Goal: Task Accomplishment & Management: Complete application form

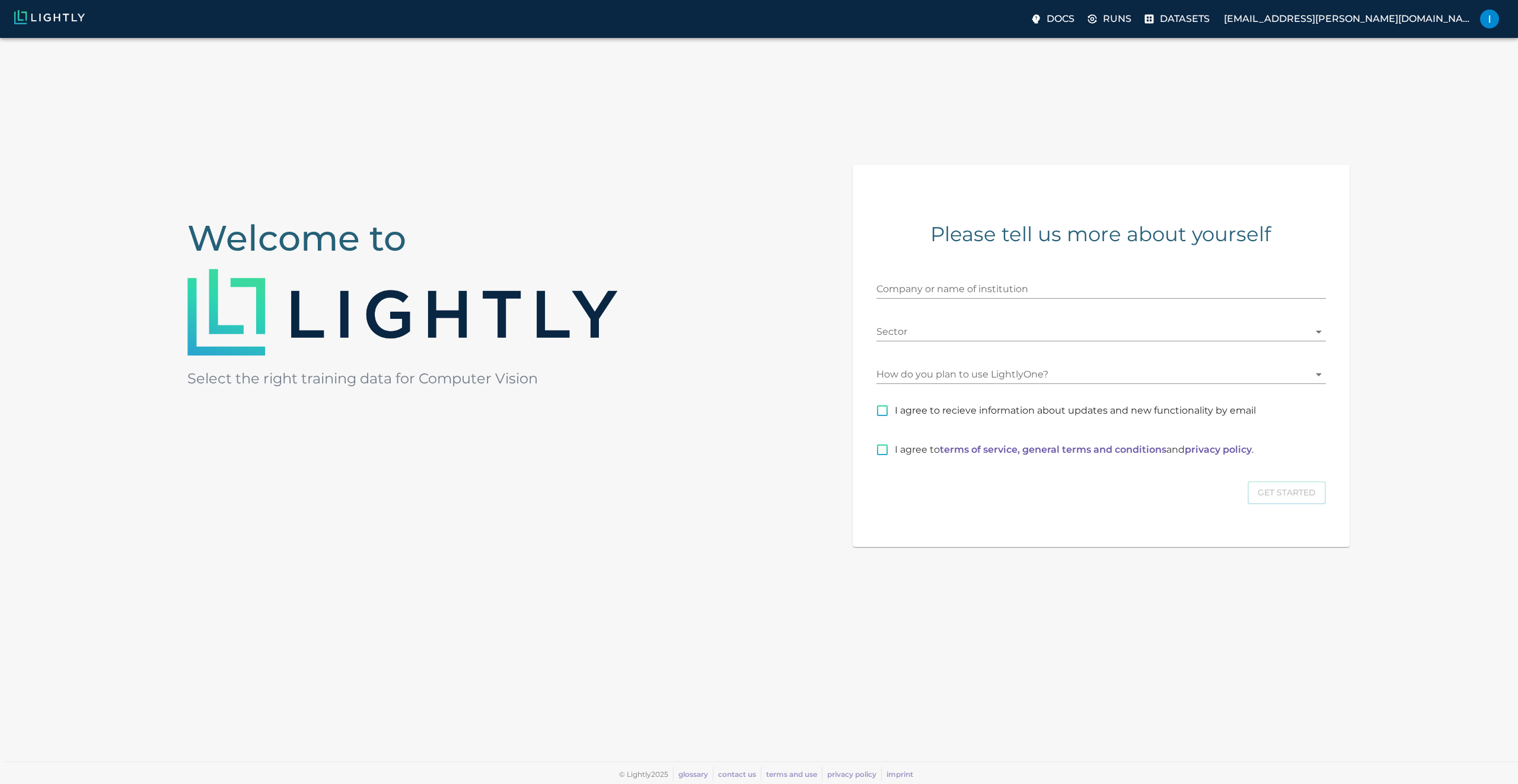
click at [1085, 409] on span "I agree to recieve information about updates and new functionality by email" at bounding box center [1075, 411] width 361 height 14
click at [895, 409] on input "I agree to recieve information about updates and new functionality by email" at bounding box center [882, 411] width 25 height 25
checkbox input "true"
click at [879, 452] on input "I agree to terms of service, general terms and conditions and privacy policy ." at bounding box center [882, 450] width 25 height 25
checkbox input "true"
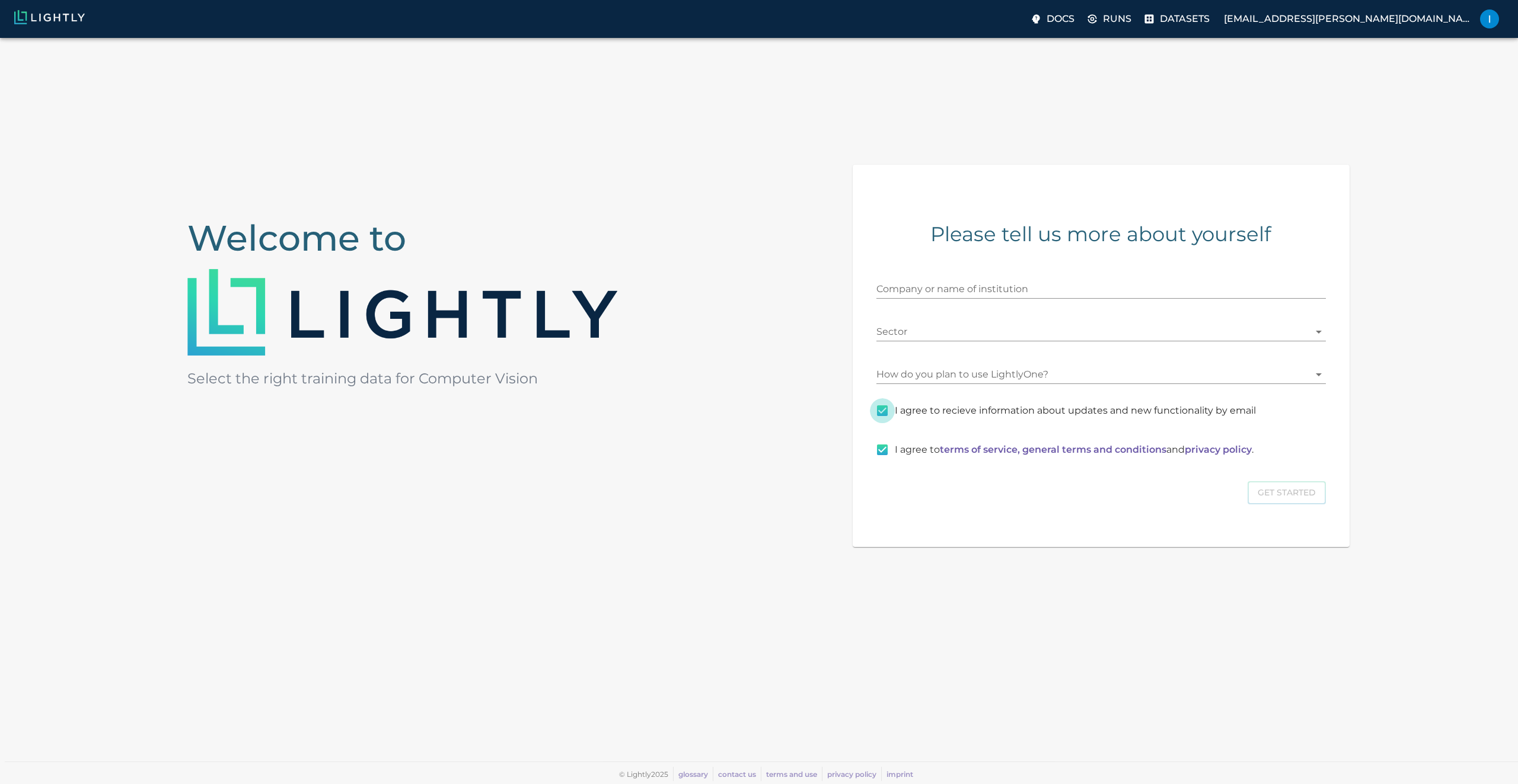
click at [881, 402] on input "I agree to recieve information about updates and new functionality by email" at bounding box center [882, 411] width 25 height 25
checkbox input "false"
click at [1066, 290] on input "Company or name of institution" at bounding box center [1101, 289] width 449 height 19
type input "hobby"
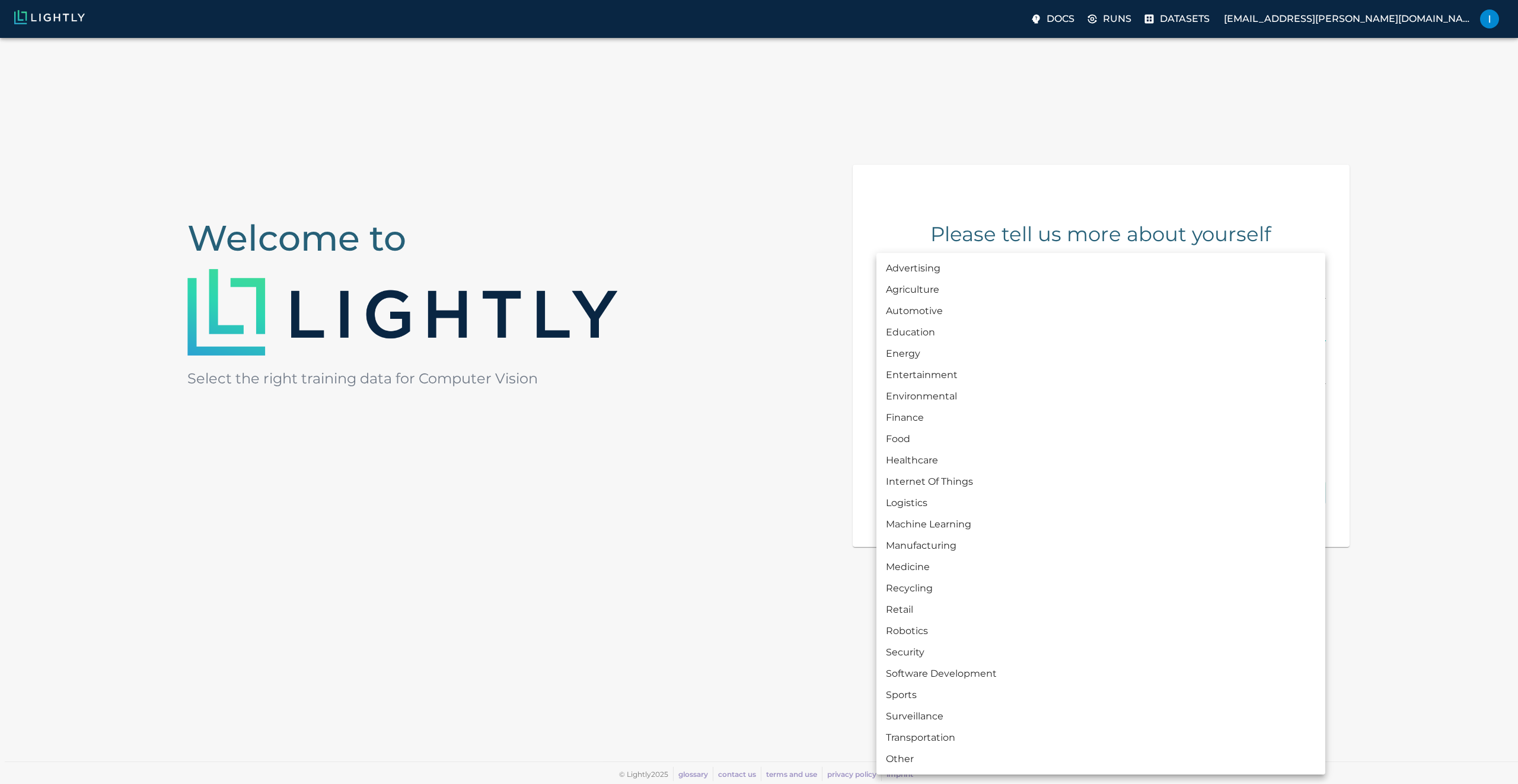
click at [1056, 331] on body "Docs Runs Datasets [EMAIL_ADDRESS][PERSON_NAME][DOMAIN_NAME] Welcome to Select …" at bounding box center [759, 410] width 1518 height 746
click at [899, 629] on li "Robotics" at bounding box center [1101, 631] width 449 height 22
type input "ROBOTICS"
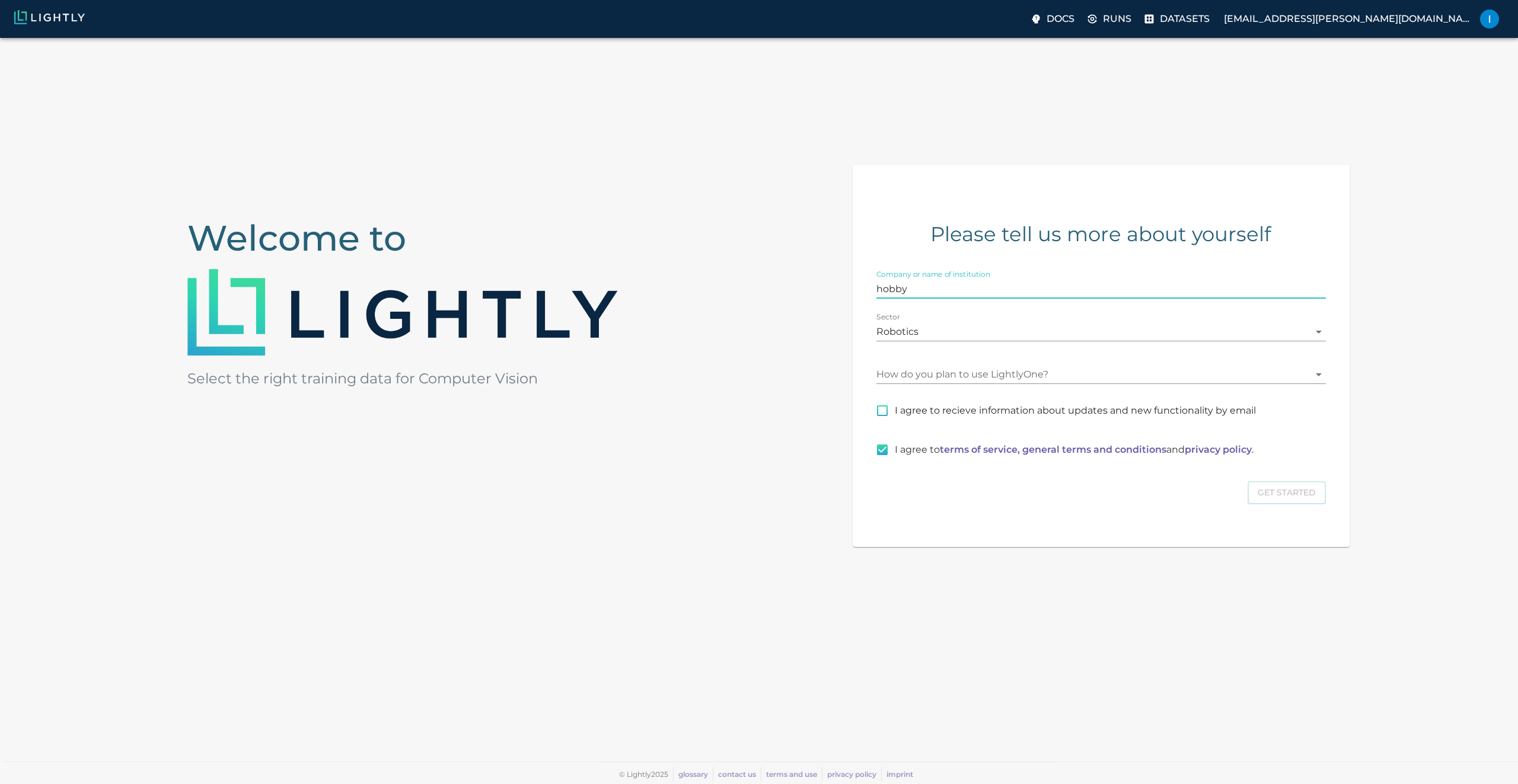
click at [913, 292] on input "hobby" at bounding box center [1101, 289] width 449 height 19
type input "home"
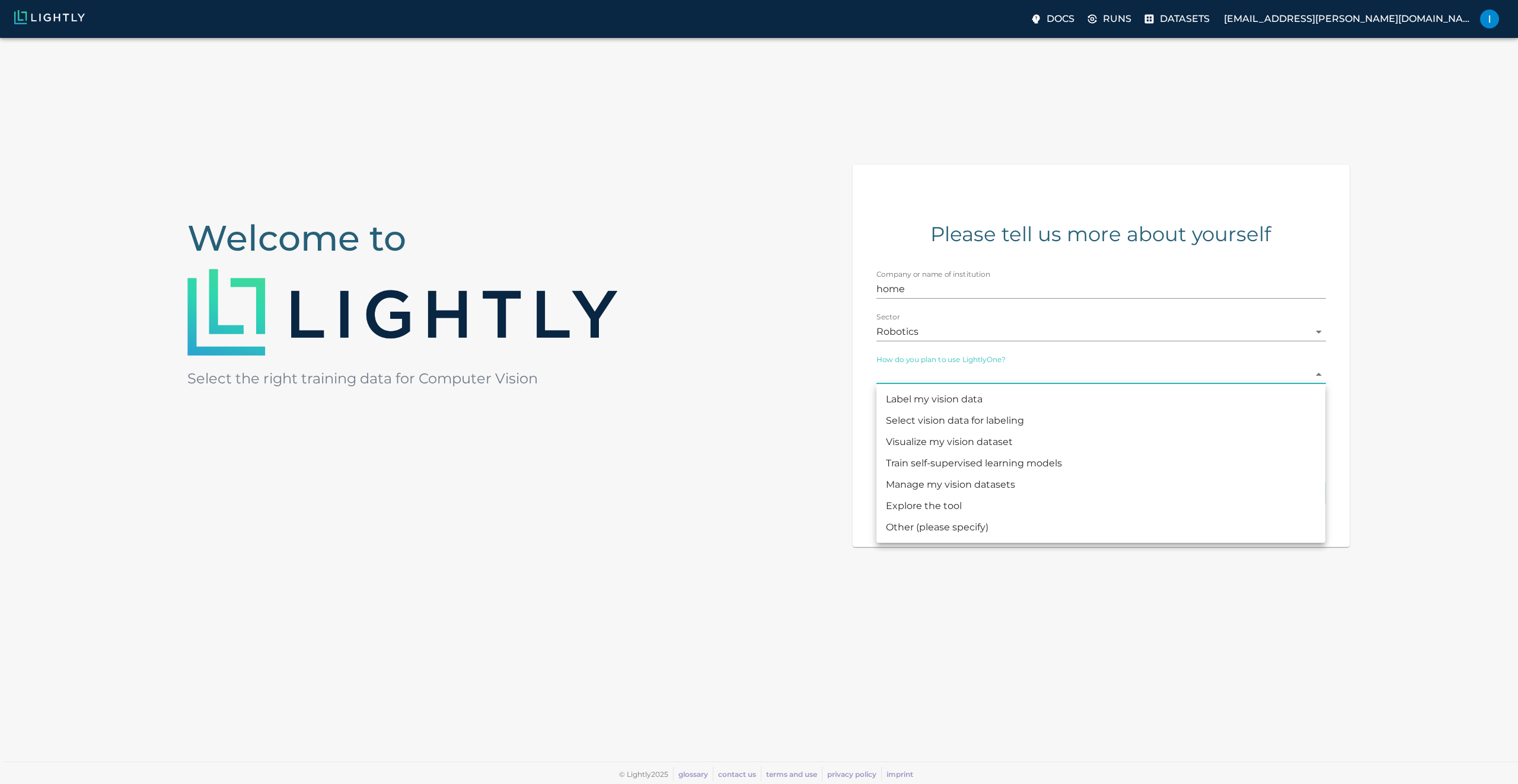
click at [921, 373] on body "Docs Runs Datasets [EMAIL_ADDRESS][PERSON_NAME][DOMAIN_NAME] Welcome to Select …" at bounding box center [759, 410] width 1518 height 746
click at [921, 511] on li "Explore the tool" at bounding box center [1101, 507] width 449 height 22
type input "CHECKING_THE_TOOL"
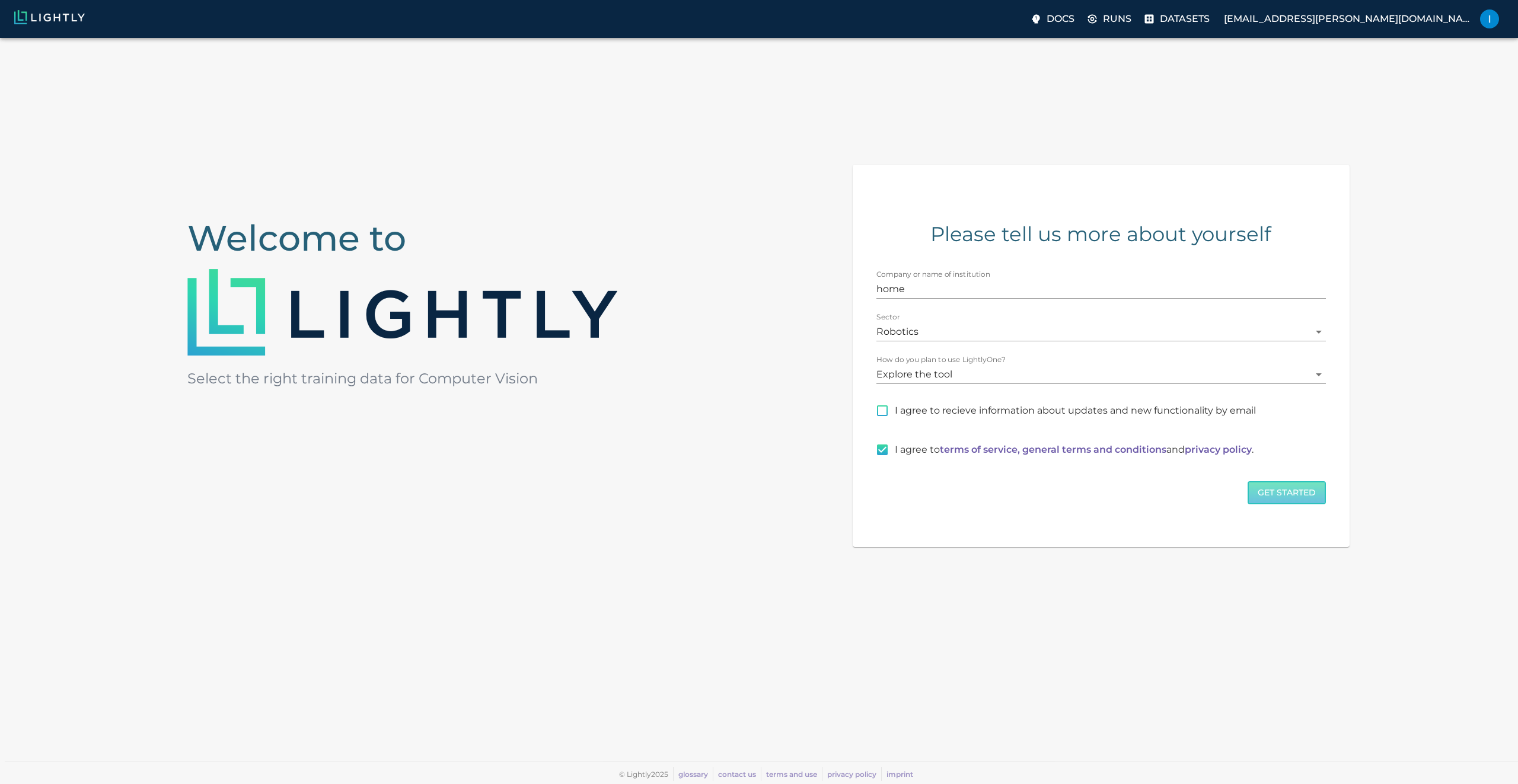
click at [1299, 492] on button "Get Started" at bounding box center [1286, 493] width 78 height 23
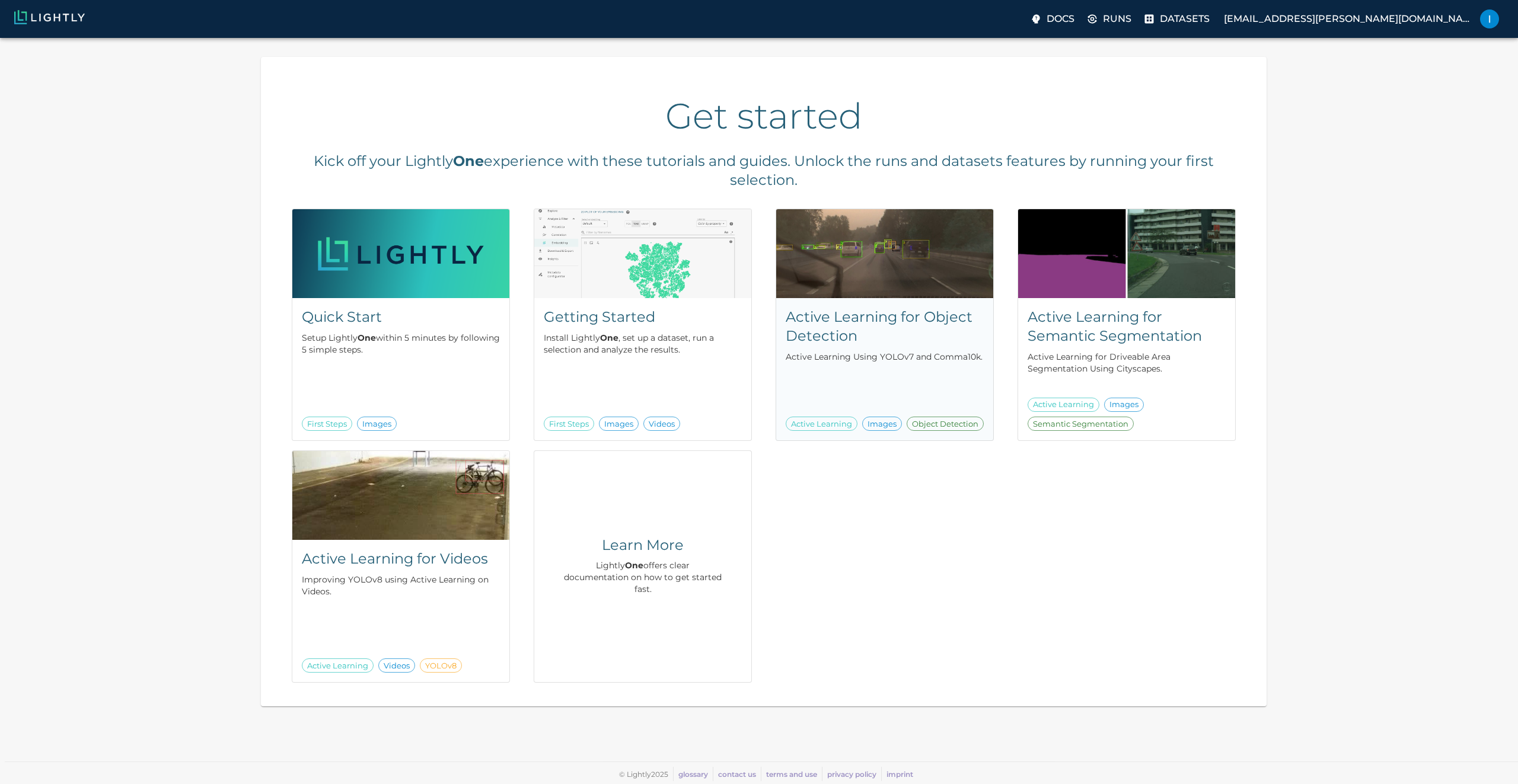
click at [880, 286] on img at bounding box center [885, 253] width 217 height 89
click at [647, 280] on img at bounding box center [643, 253] width 217 height 89
